Goal: Task Accomplishment & Management: Use online tool/utility

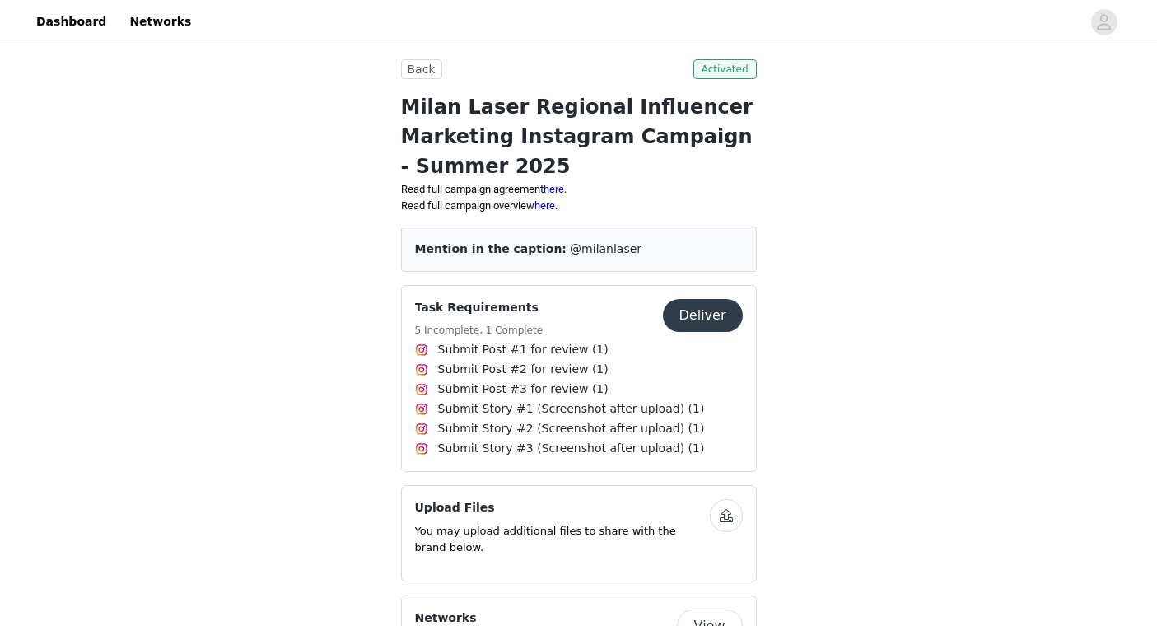
scroll to position [347, 0]
click at [702, 325] on button "Deliver" at bounding box center [703, 316] width 80 height 33
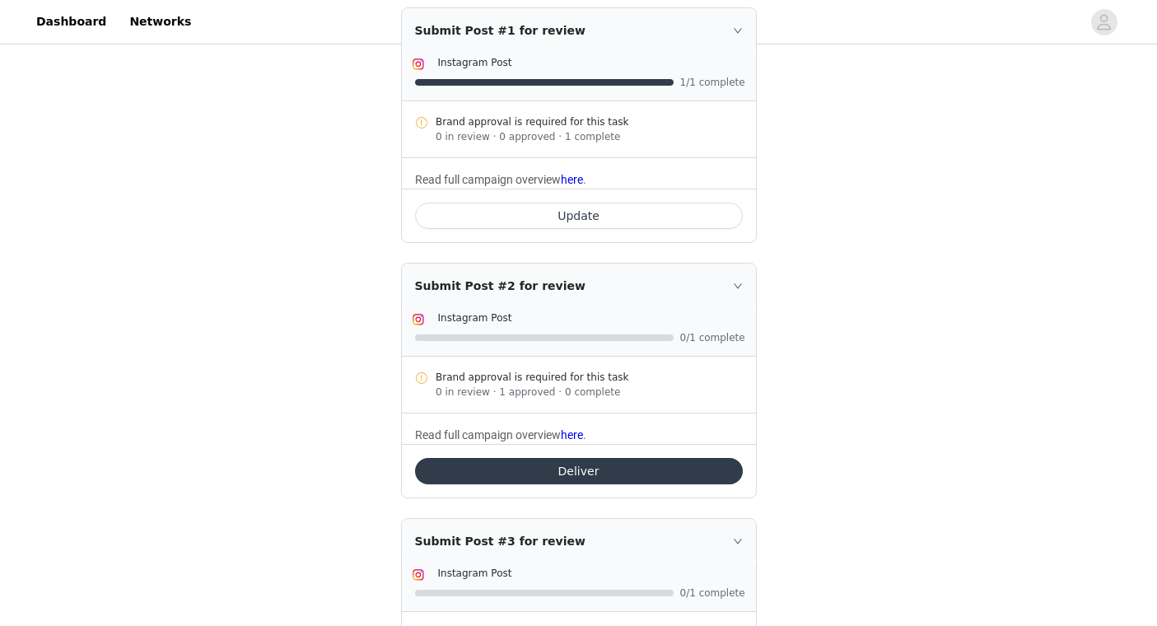
scroll to position [292, 0]
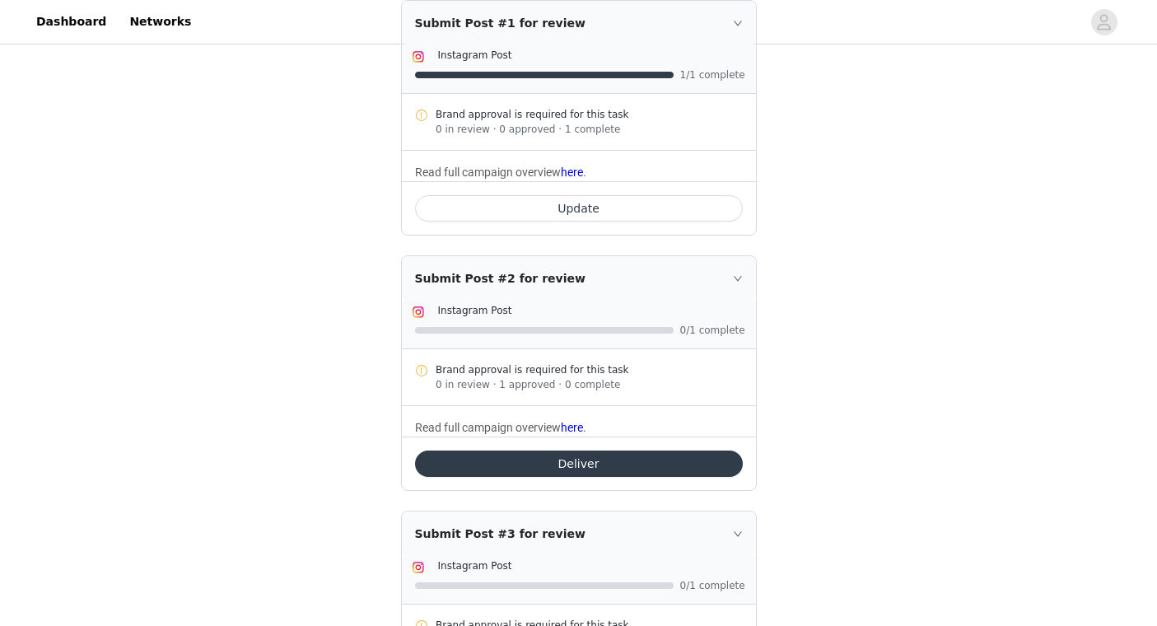
click at [539, 312] on div "Instagram Post" at bounding box center [592, 309] width 308 height 17
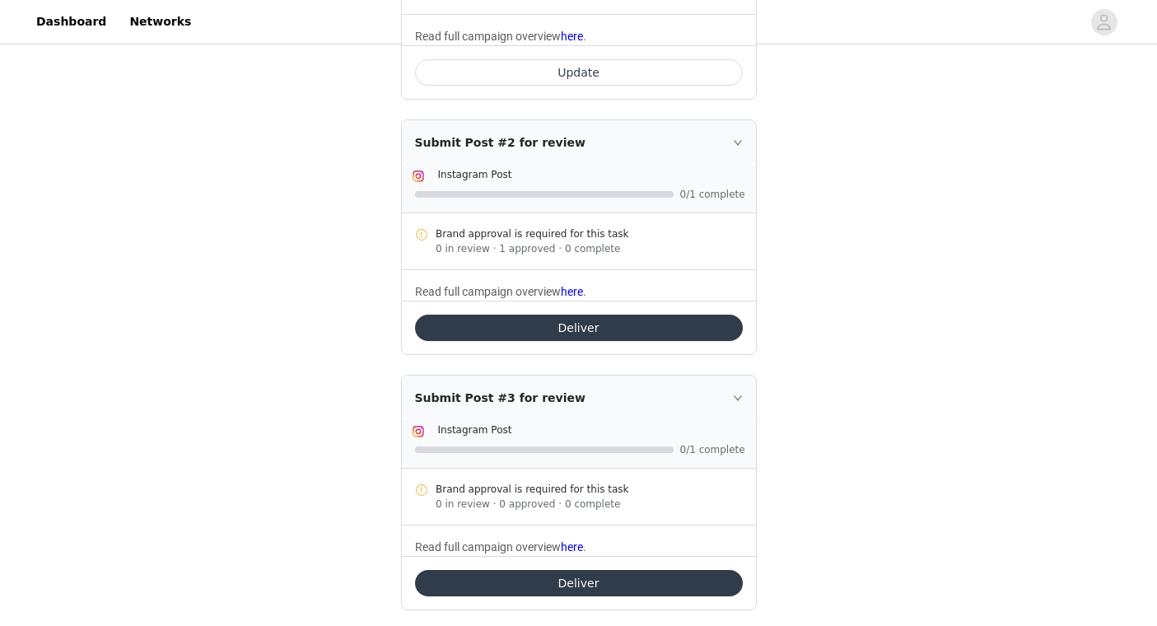
scroll to position [432, 0]
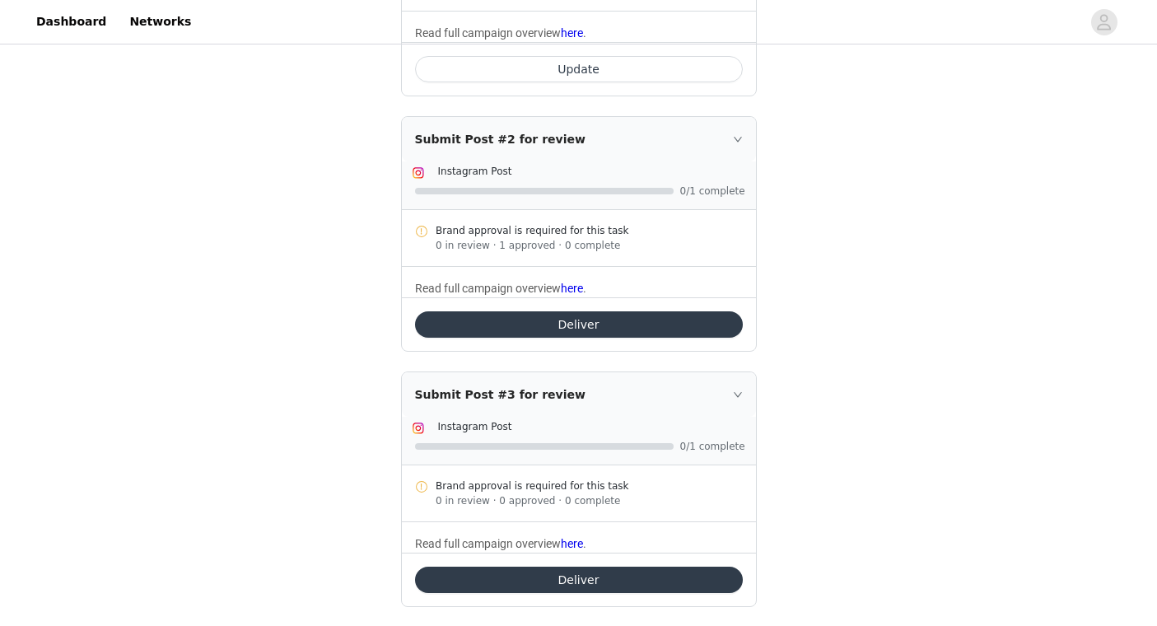
click at [611, 330] on button "Deliver" at bounding box center [579, 324] width 328 height 26
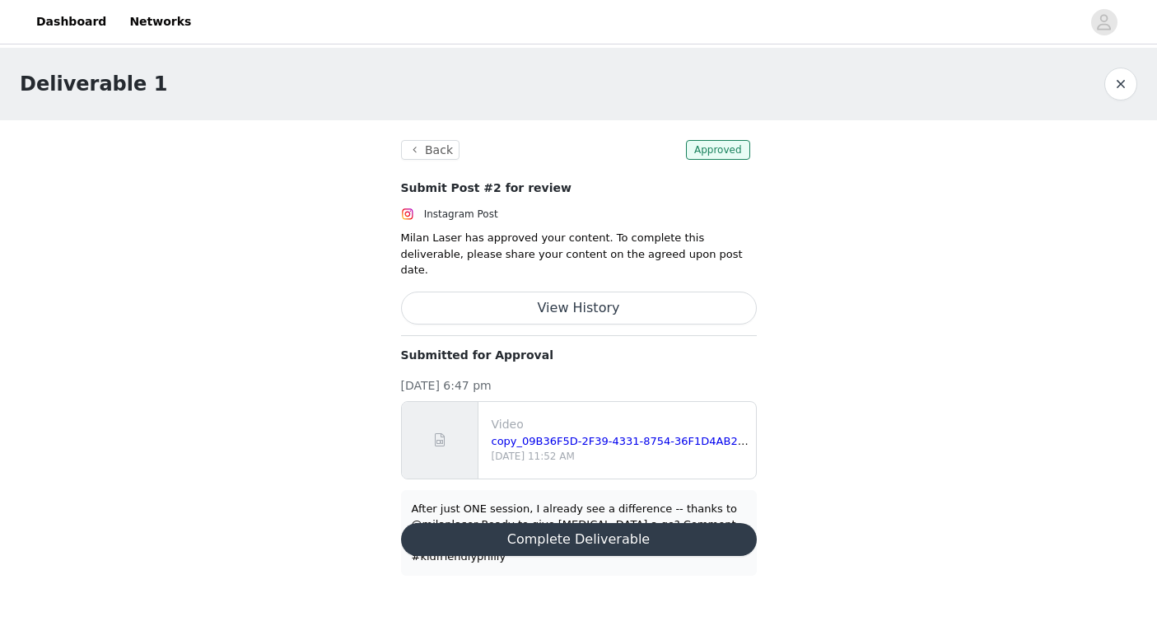
click at [684, 501] on div "After just ONE session, I already see a difference -- thanks to @milanlaser Rea…" at bounding box center [579, 533] width 334 height 64
click at [630, 533] on button "Complete Deliverable" at bounding box center [579, 539] width 356 height 33
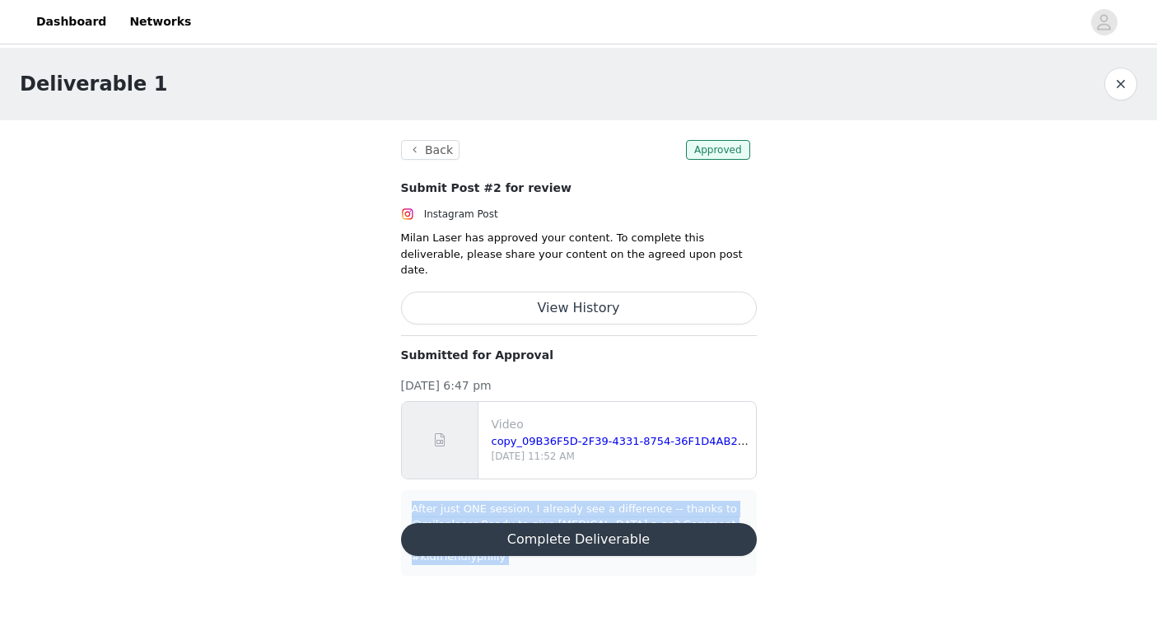
drag, startPoint x: 413, startPoint y: 491, endPoint x: 690, endPoint y: 528, distance: 280.0
click at [690, 528] on section "Back Approved Submit Post #2 for review Instagram Post Milan Laser has approved…" at bounding box center [578, 357] width 395 height 475
copy body "After just ONE session, I already see a difference -- thanks to @milanlaser Rea…"
